Goal: Task Accomplishment & Management: Use online tool/utility

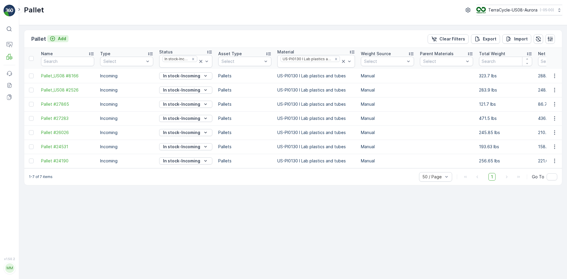
click at [63, 38] on p "Add" at bounding box center [62, 39] width 8 height 6
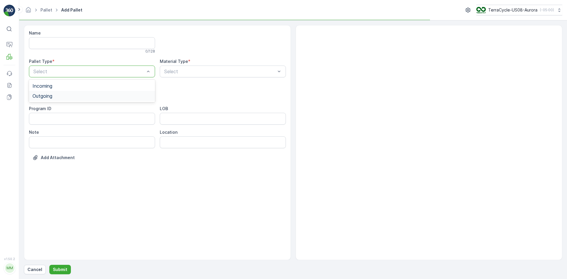
click at [65, 96] on div "Outgoing" at bounding box center [91, 95] width 119 height 5
click at [62, 119] on div "[PERSON_NAME]" at bounding box center [91, 119] width 119 height 5
type input "0001"
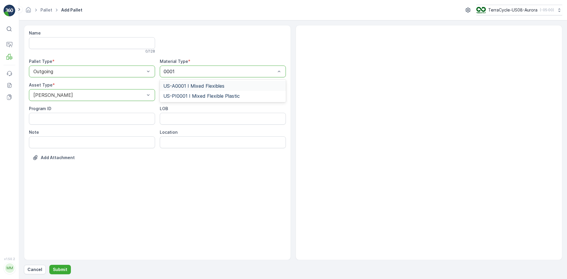
click at [222, 87] on span "US-A0001 I Mixed Flexibles" at bounding box center [193, 85] width 61 height 5
click at [68, 266] on button "Submit" at bounding box center [60, 269] width 22 height 9
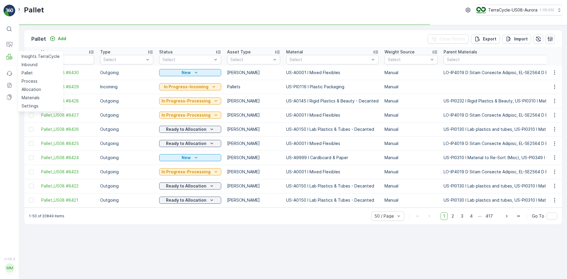
drag, startPoint x: 37, startPoint y: 81, endPoint x: 209, endPoint y: 0, distance: 189.5
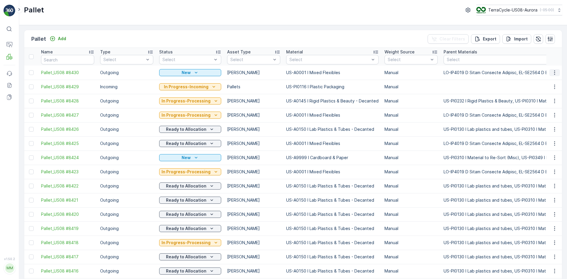
click at [558, 72] on button "button" at bounding box center [554, 72] width 11 height 7
click at [549, 114] on div "Print QR" at bounding box center [547, 114] width 39 height 8
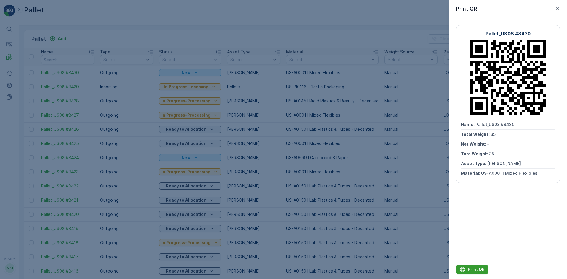
click at [475, 269] on p "Print QR" at bounding box center [475, 269] width 17 height 6
click at [356, 258] on div at bounding box center [283, 139] width 567 height 279
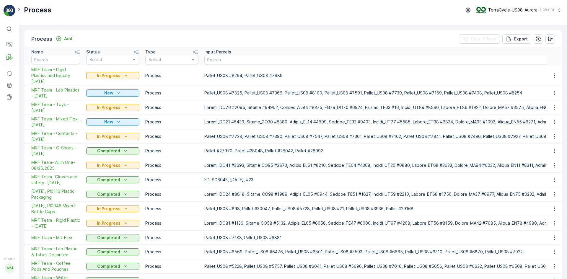
click at [58, 121] on span "MRF Team - Mixed Flex- [DATE]" at bounding box center [55, 122] width 49 height 12
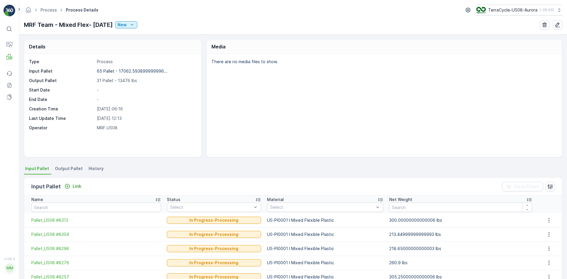
click at [73, 167] on span "Output Pallet" at bounding box center [69, 169] width 28 height 6
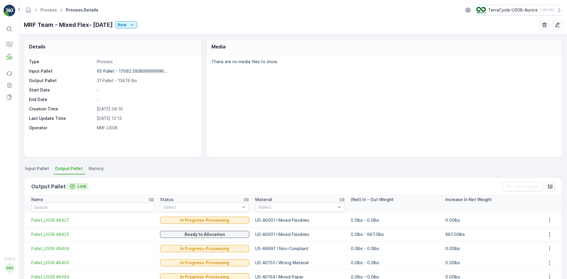
click at [82, 186] on p "Link" at bounding box center [82, 186] width 9 height 6
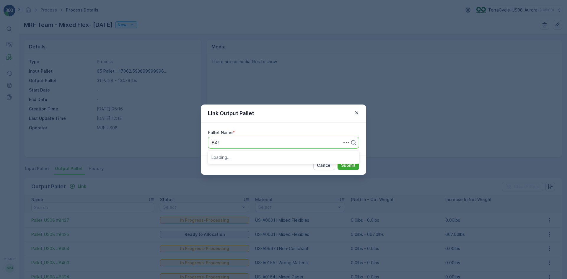
type input "8430"
click at [256, 156] on div "Pallet_US08 #8430" at bounding box center [283, 156] width 144 height 5
click at [348, 168] on p "Submit" at bounding box center [348, 165] width 14 height 6
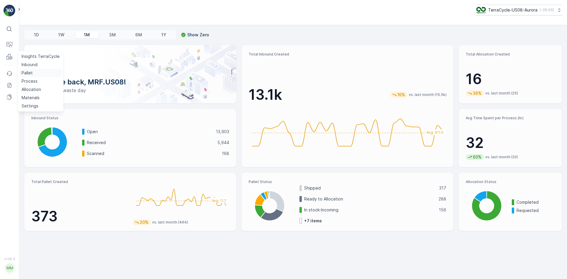
click at [29, 70] on link "Pallet" at bounding box center [40, 73] width 43 height 8
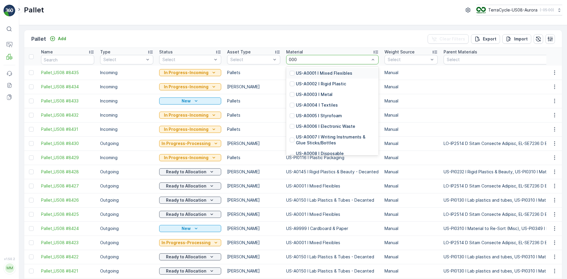
type input "0001"
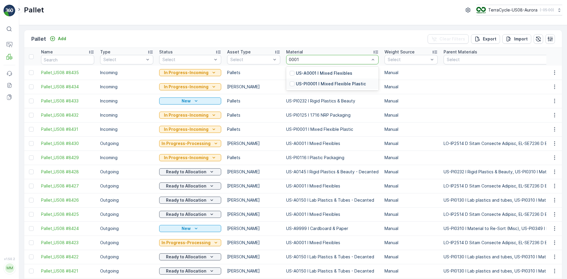
click at [301, 84] on p "US-PI0001 I Mixed Flexible Plastic" at bounding box center [331, 84] width 70 height 6
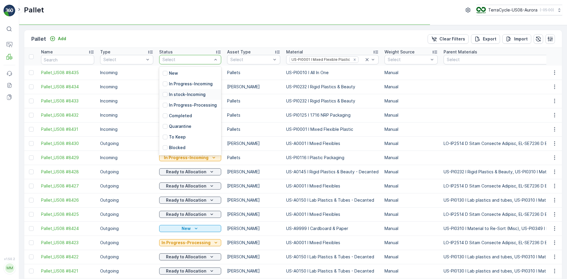
click at [193, 93] on p "In stock-Incoming" at bounding box center [187, 94] width 37 height 6
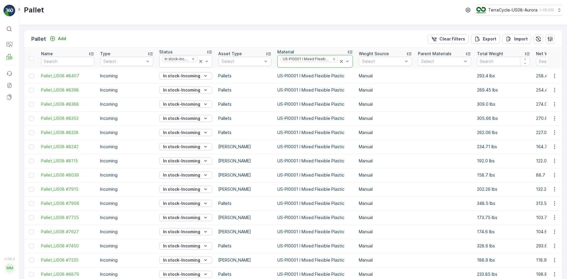
click at [340, 62] on icon at bounding box center [341, 61] width 3 height 3
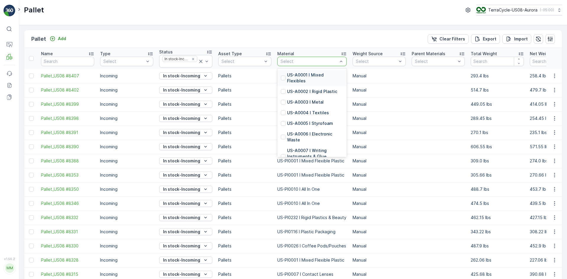
click at [328, 62] on div at bounding box center [309, 61] width 58 height 5
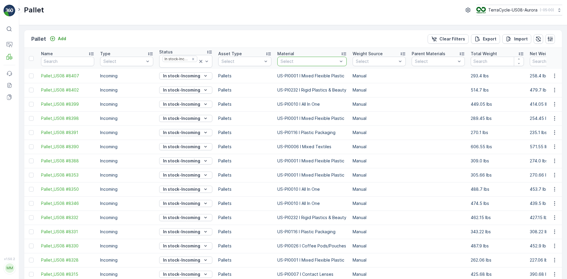
click at [306, 59] on div at bounding box center [309, 61] width 58 height 5
click at [301, 63] on div at bounding box center [309, 61] width 58 height 5
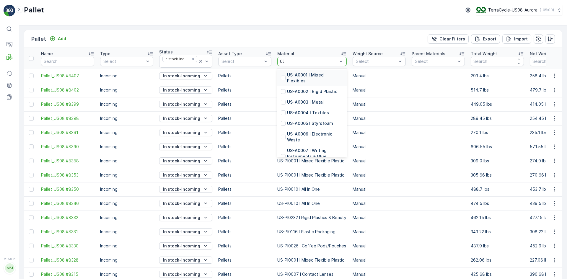
type input "0232"
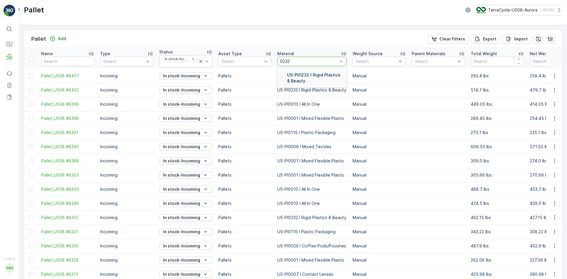
click at [298, 78] on p "US-PI0232 I Rigid Plastics & Beauty" at bounding box center [315, 78] width 56 height 12
click at [321, 62] on div at bounding box center [309, 61] width 58 height 5
click at [286, 77] on div "US-PI0232 I Rigid Plastics & Beauty" at bounding box center [312, 78] width 62 height 12
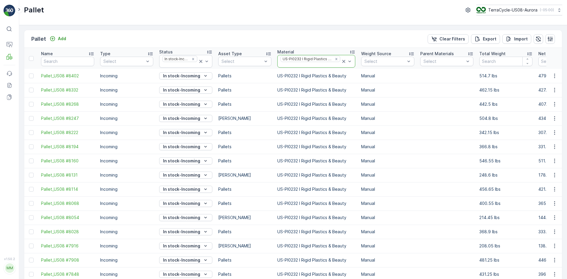
click at [341, 62] on icon at bounding box center [343, 61] width 6 height 6
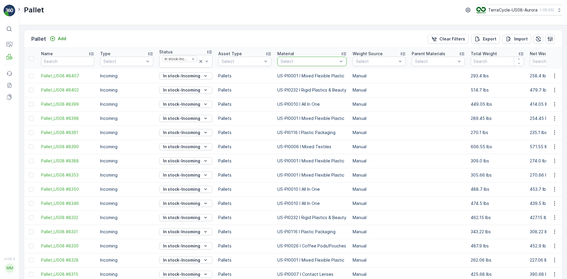
click at [314, 60] on div at bounding box center [309, 61] width 58 height 5
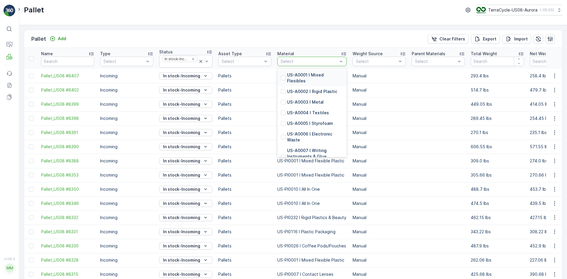
click at [314, 60] on div at bounding box center [309, 61] width 58 height 5
type input "0026"
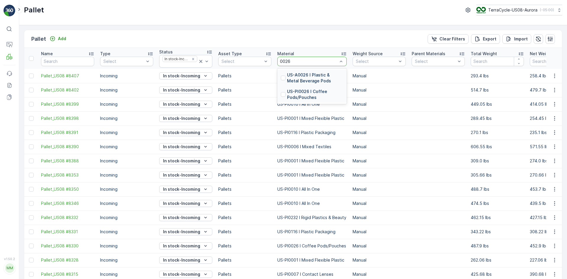
click at [305, 96] on p "US-PI0026 I Coffee Pods/Pouches" at bounding box center [315, 95] width 56 height 12
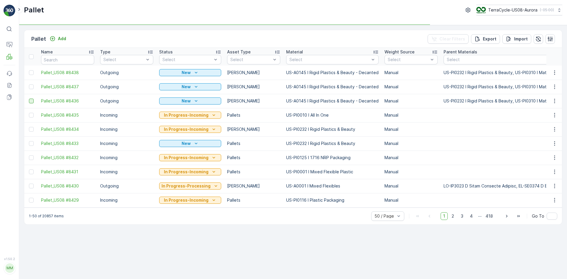
click at [32, 101] on div at bounding box center [31, 101] width 5 height 5
click at [29, 99] on input "checkbox" at bounding box center [29, 99] width 0 height 0
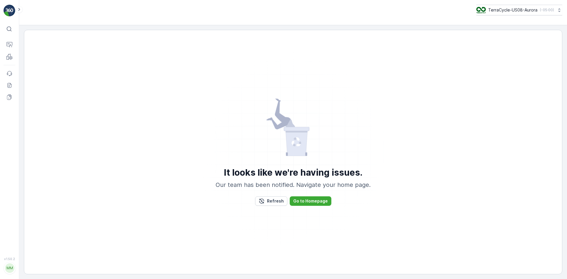
click at [243, 168] on p "It looks like we're having issues." at bounding box center [293, 172] width 139 height 11
click at [277, 204] on button "Refresh" at bounding box center [271, 200] width 32 height 9
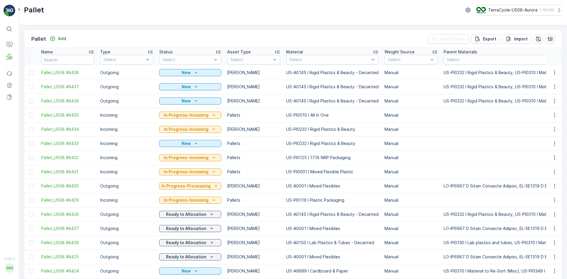
click at [33, 72] on div at bounding box center [31, 72] width 5 height 5
click at [29, 70] on input "checkbox" at bounding box center [29, 70] width 0 height 0
click at [31, 86] on div at bounding box center [31, 86] width 5 height 5
click at [29, 84] on input "checkbox" at bounding box center [29, 84] width 0 height 0
click at [31, 101] on div at bounding box center [31, 101] width 5 height 5
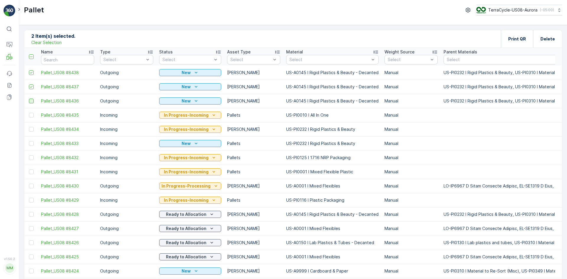
click at [29, 99] on input "checkbox" at bounding box center [29, 99] width 0 height 0
click at [506, 44] on div "Print QR" at bounding box center [516, 38] width 32 height 17
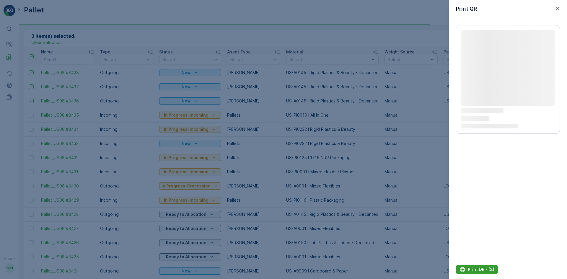
click at [471, 267] on p "Print QR - (3)" at bounding box center [480, 269] width 27 height 6
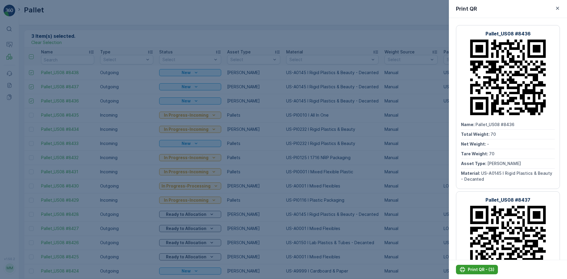
click at [469, 267] on p "Print QR - (3)" at bounding box center [480, 269] width 27 height 6
click at [416, 186] on div at bounding box center [283, 139] width 567 height 279
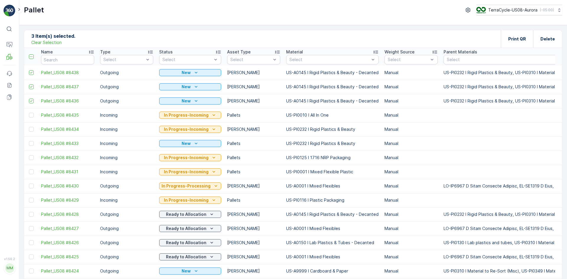
click at [511, 38] on p "Print QR" at bounding box center [517, 39] width 18 height 6
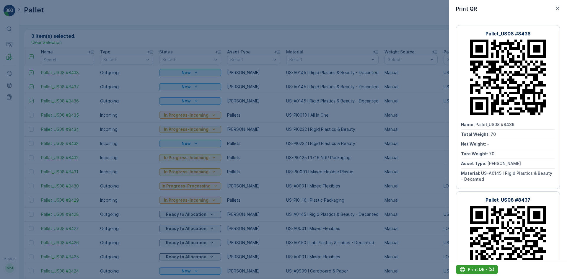
click at [470, 268] on p "Print QR - (3)" at bounding box center [480, 269] width 27 height 6
click at [375, 61] on div at bounding box center [283, 139] width 567 height 279
